Goal: Task Accomplishment & Management: Use online tool/utility

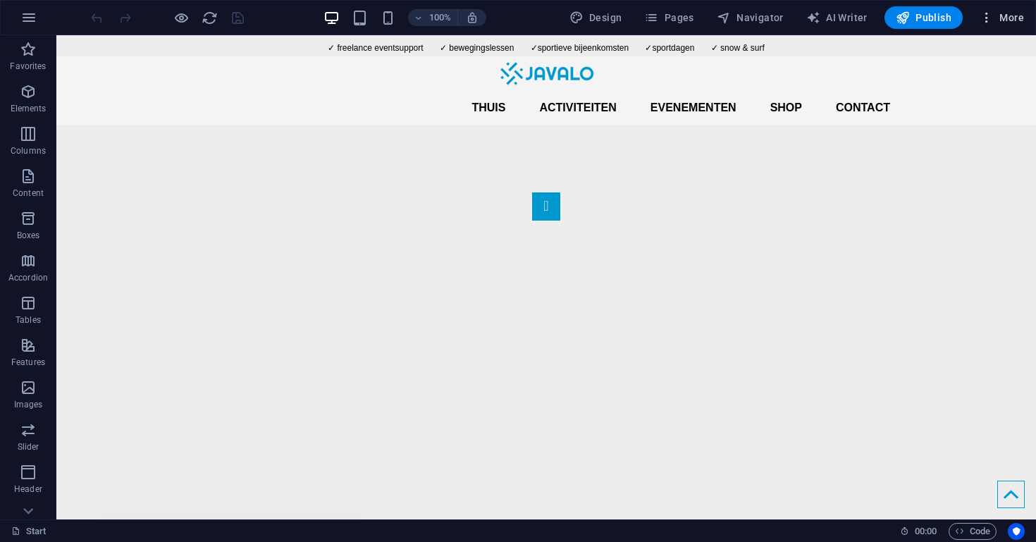
click at [994, 18] on icon "button" at bounding box center [987, 18] width 14 height 14
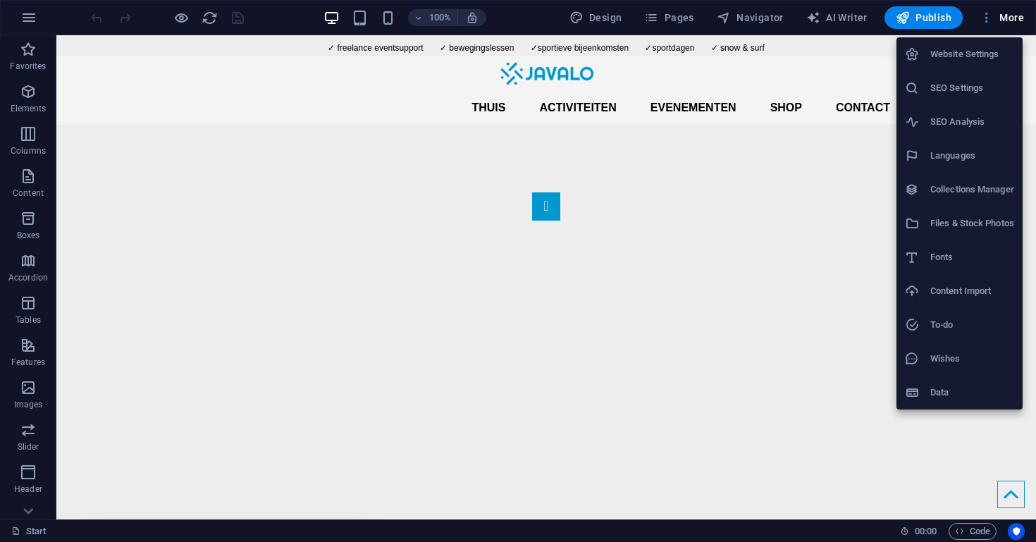
click at [994, 18] on div at bounding box center [518, 271] width 1036 height 542
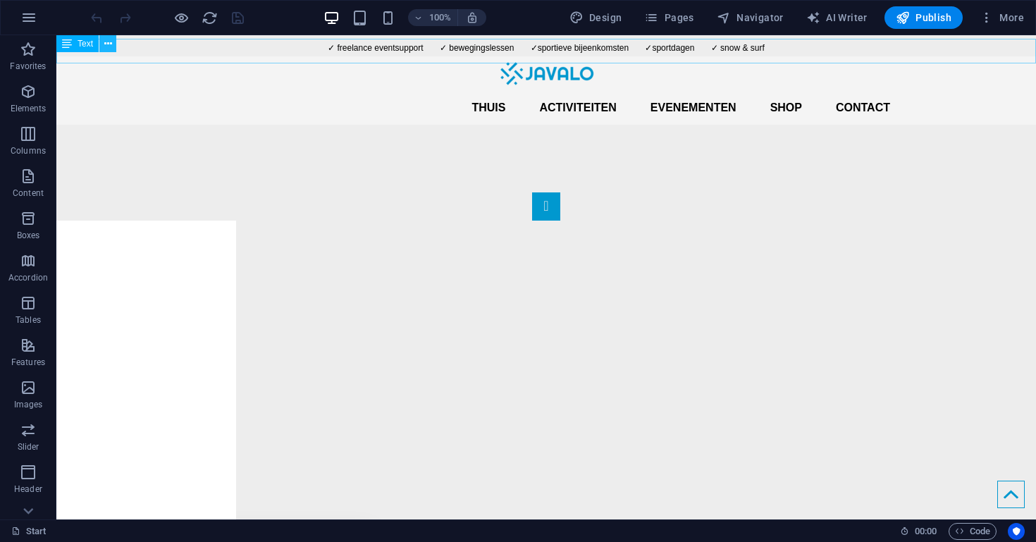
click at [109, 46] on icon at bounding box center [108, 44] width 8 height 15
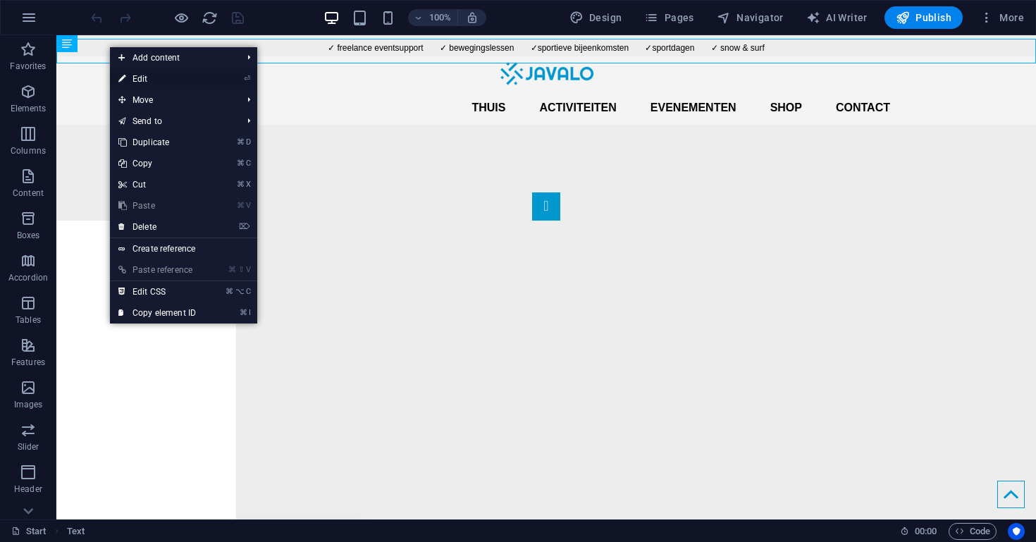
click at [173, 79] on link "⏎ Edit" at bounding box center [157, 78] width 94 height 21
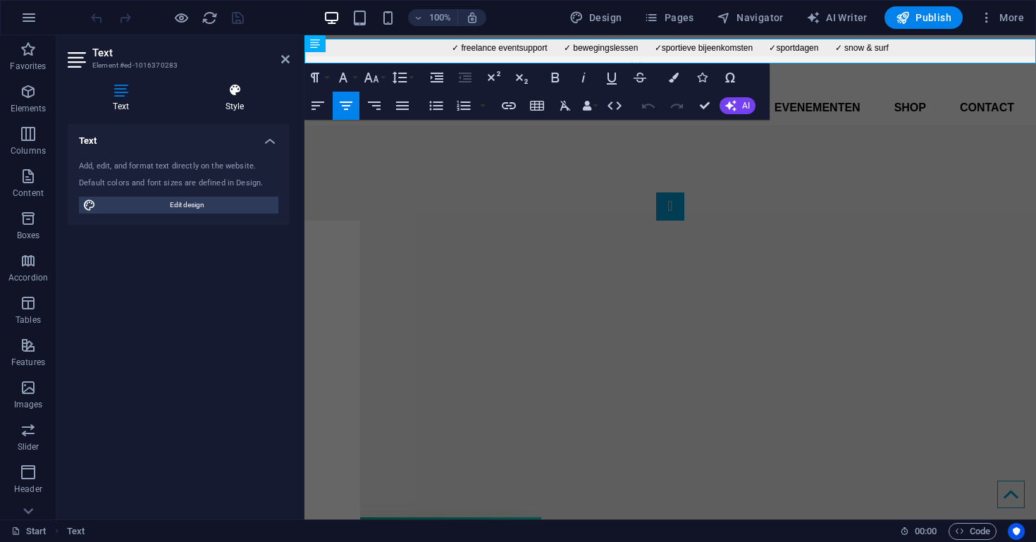
click at [242, 98] on h4 "Style" at bounding box center [235, 98] width 110 height 30
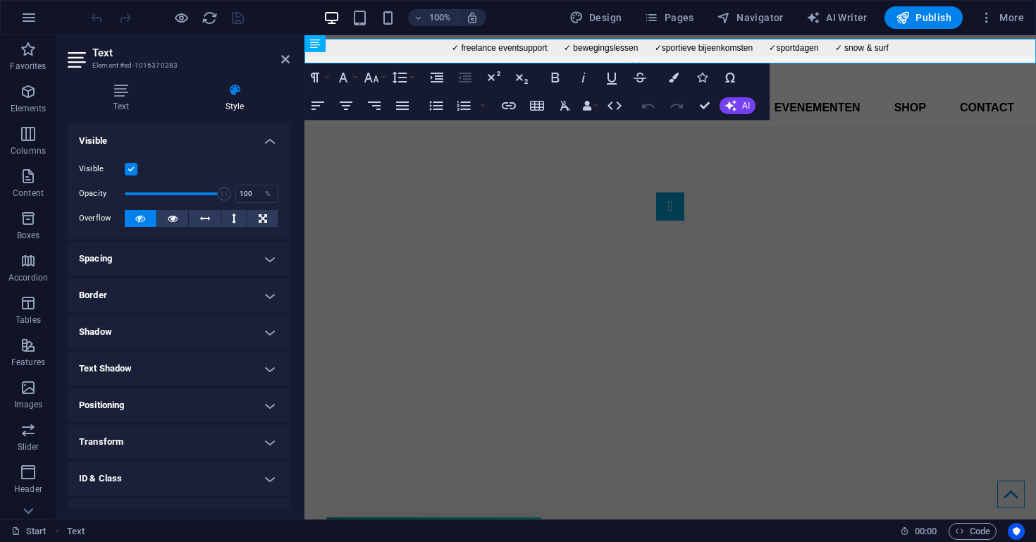
click at [183, 287] on h4 "Border" at bounding box center [179, 295] width 222 height 34
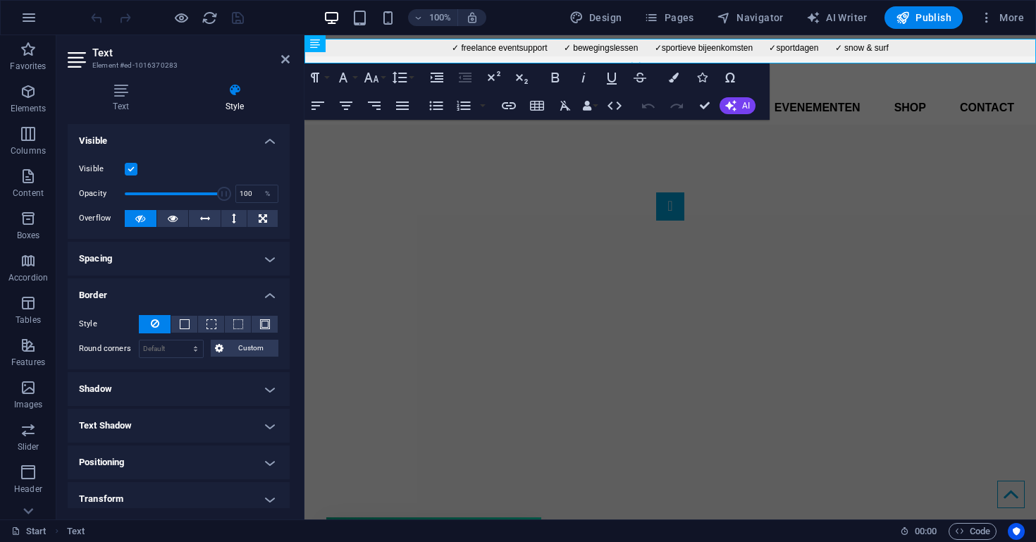
click at [183, 290] on h4 "Border" at bounding box center [179, 290] width 222 height 25
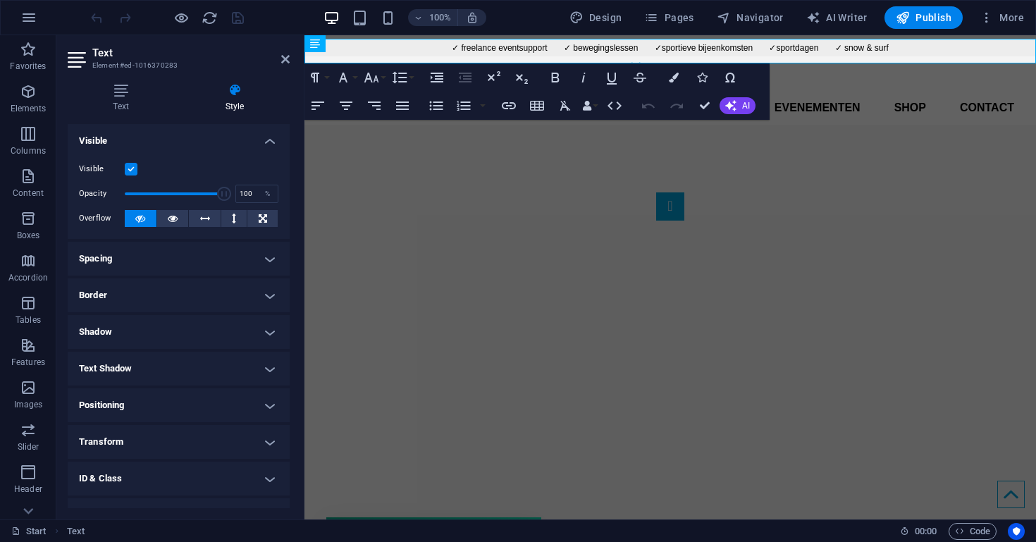
click at [175, 397] on h4 "Positioning" at bounding box center [179, 405] width 222 height 34
click at [160, 259] on h4 "Spacing" at bounding box center [179, 259] width 222 height 34
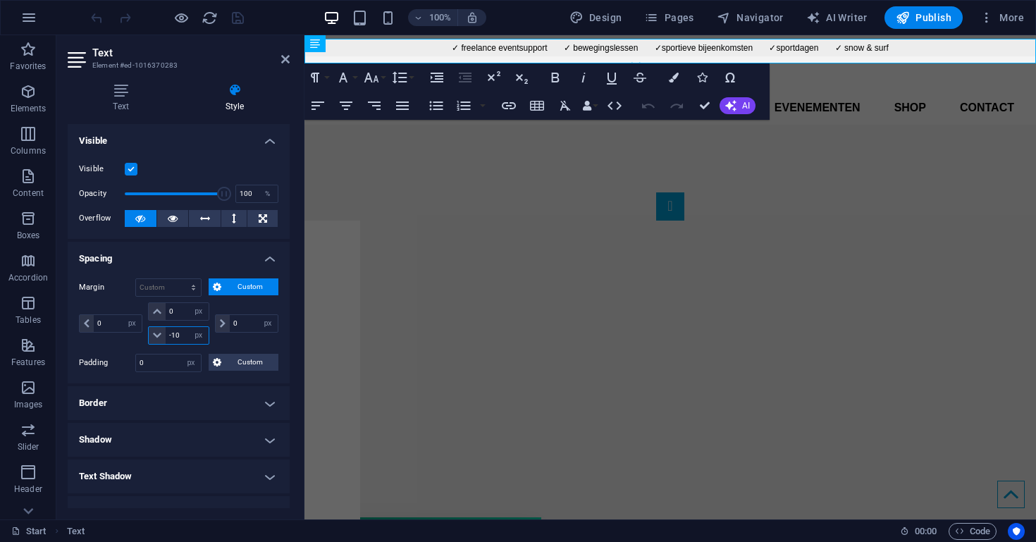
click at [180, 331] on input "-10" at bounding box center [187, 335] width 42 height 17
type input "-1"
type input "-8"
click at [791, 126] on div "1 2" at bounding box center [670, 364] width 732 height 477
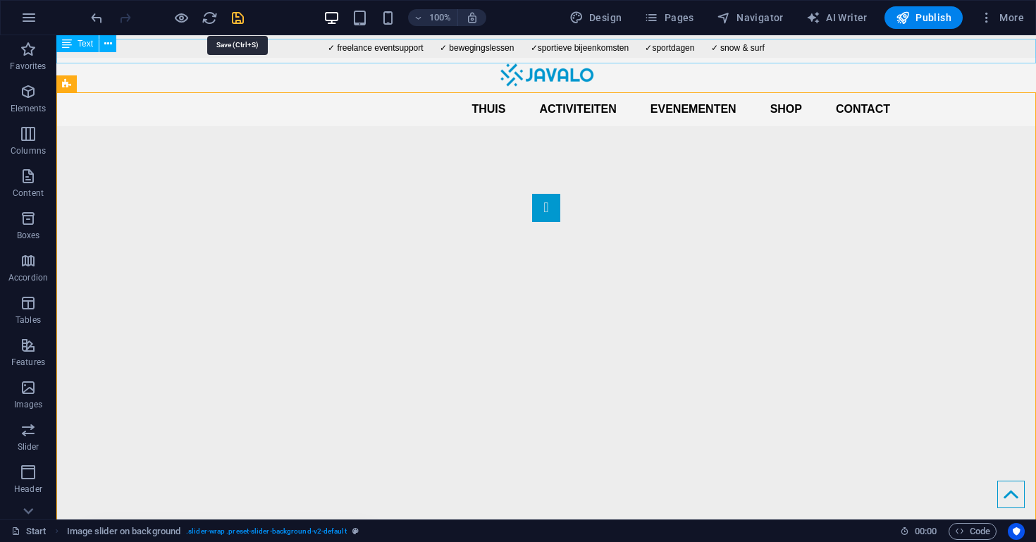
click at [235, 22] on icon "save" at bounding box center [238, 18] width 16 height 16
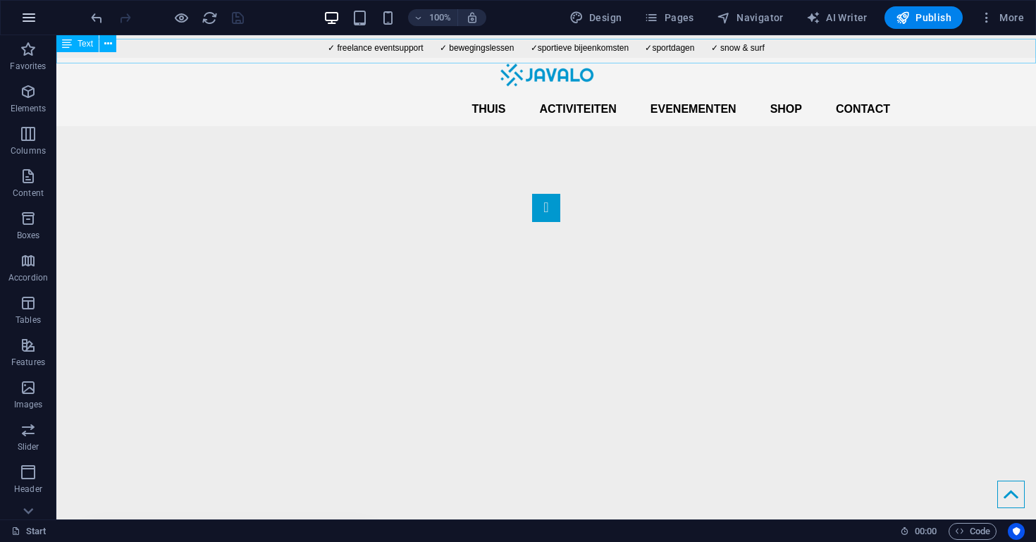
click at [17, 21] on button "button" at bounding box center [29, 18] width 34 height 34
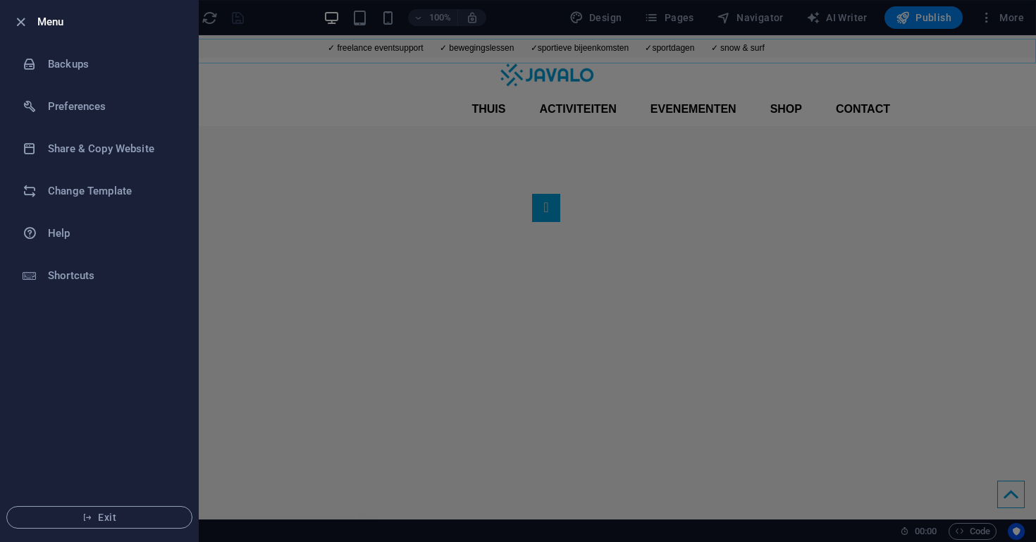
click at [17, 21] on icon "button" at bounding box center [21, 22] width 16 height 16
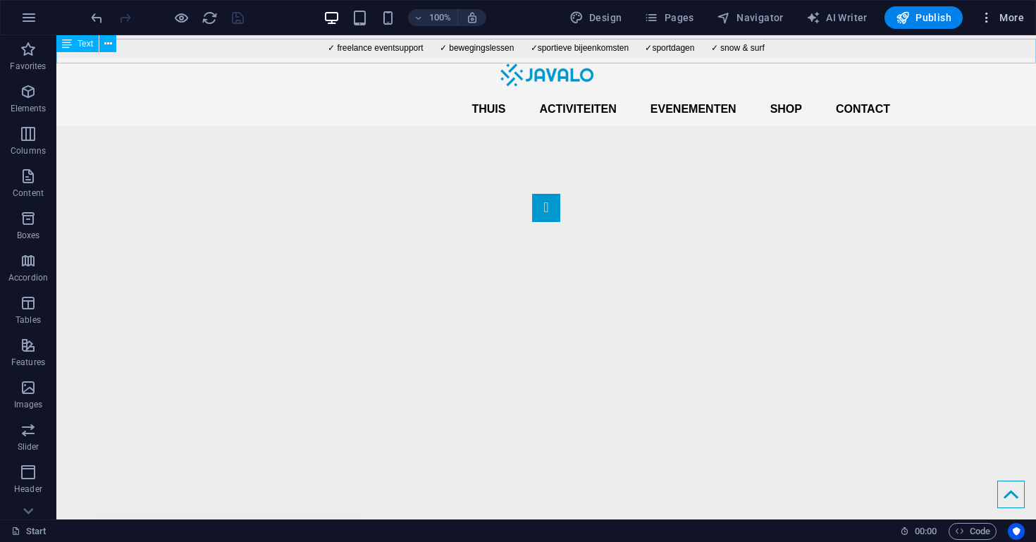
click at [989, 13] on icon "button" at bounding box center [987, 18] width 14 height 14
